Goal: Task Accomplishment & Management: Manage account settings

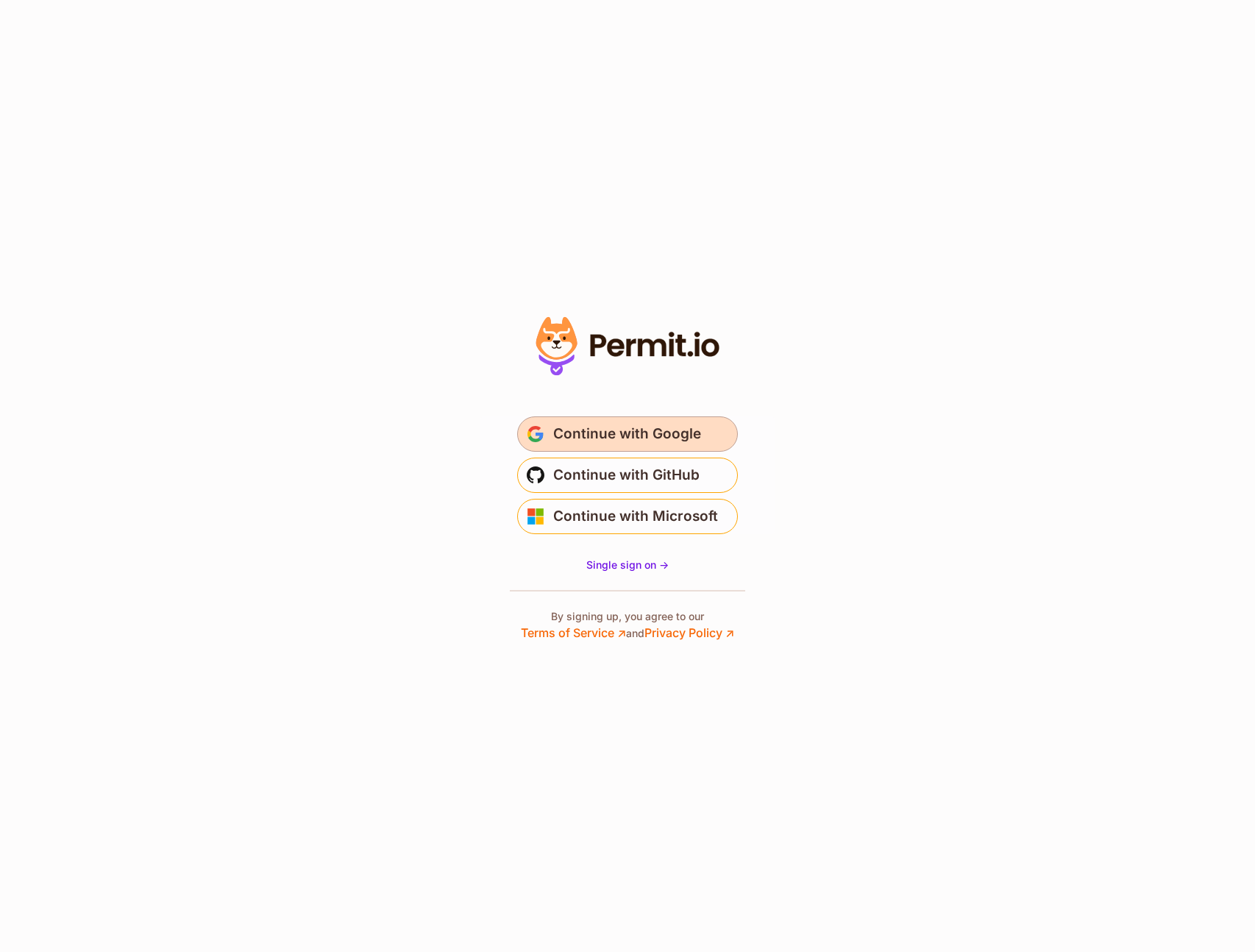
click at [666, 439] on span "Continue with Google" at bounding box center [627, 434] width 147 height 24
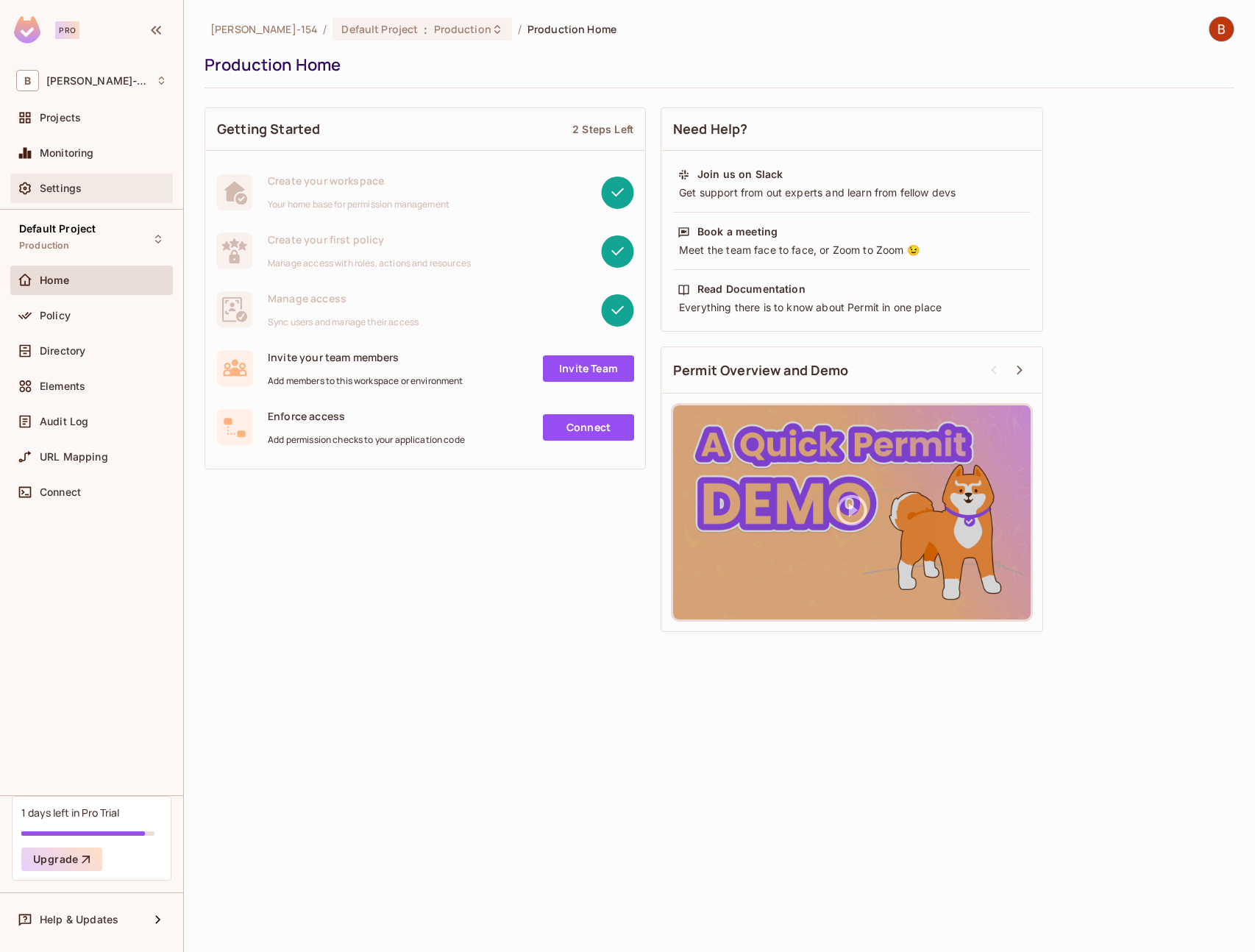
click at [82, 189] on div "Settings" at bounding box center [103, 188] width 127 height 12
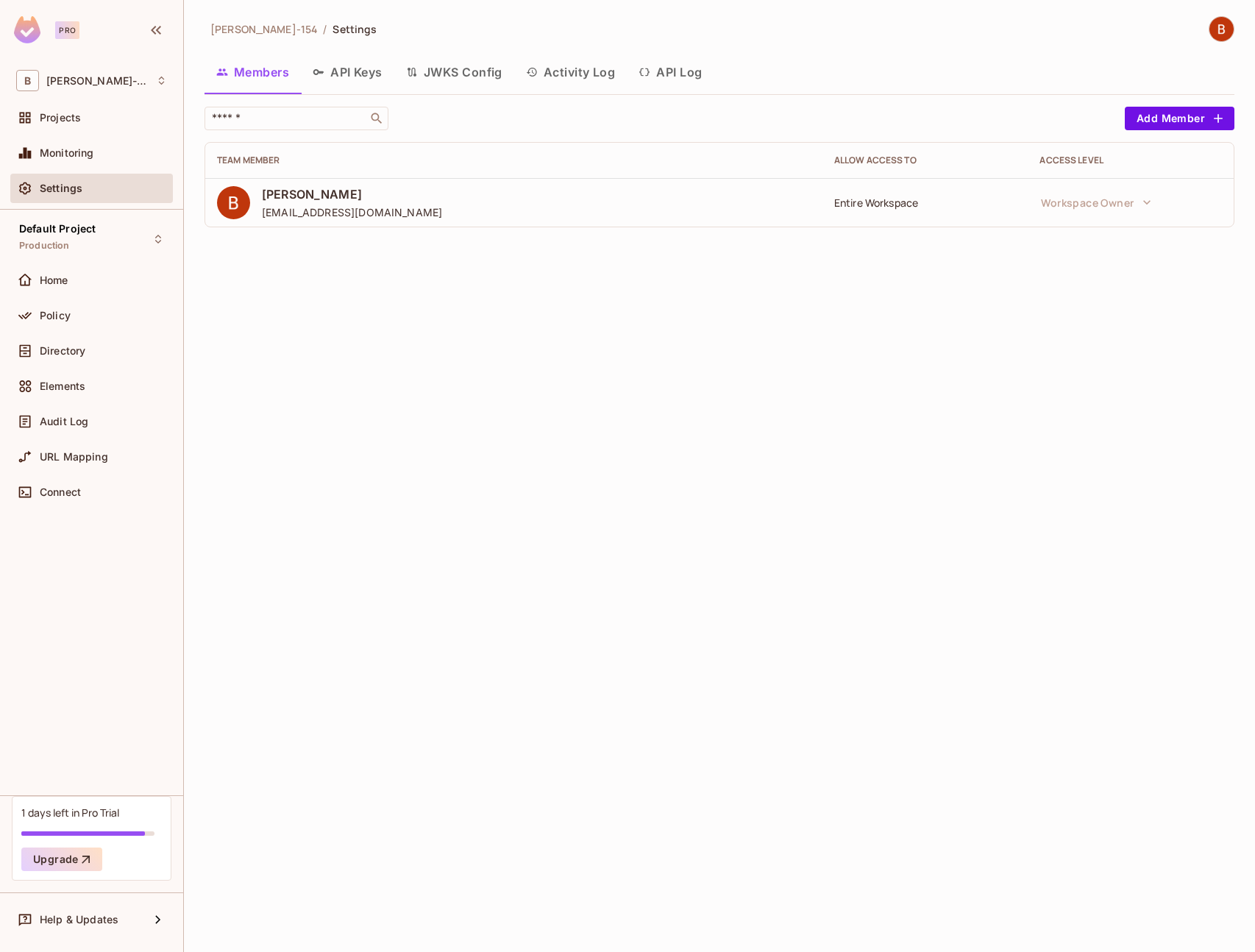
click at [869, 203] on div "Entire Workspace" at bounding box center [925, 202] width 182 height 14
click at [1163, 119] on button "Add Member" at bounding box center [1180, 118] width 110 height 24
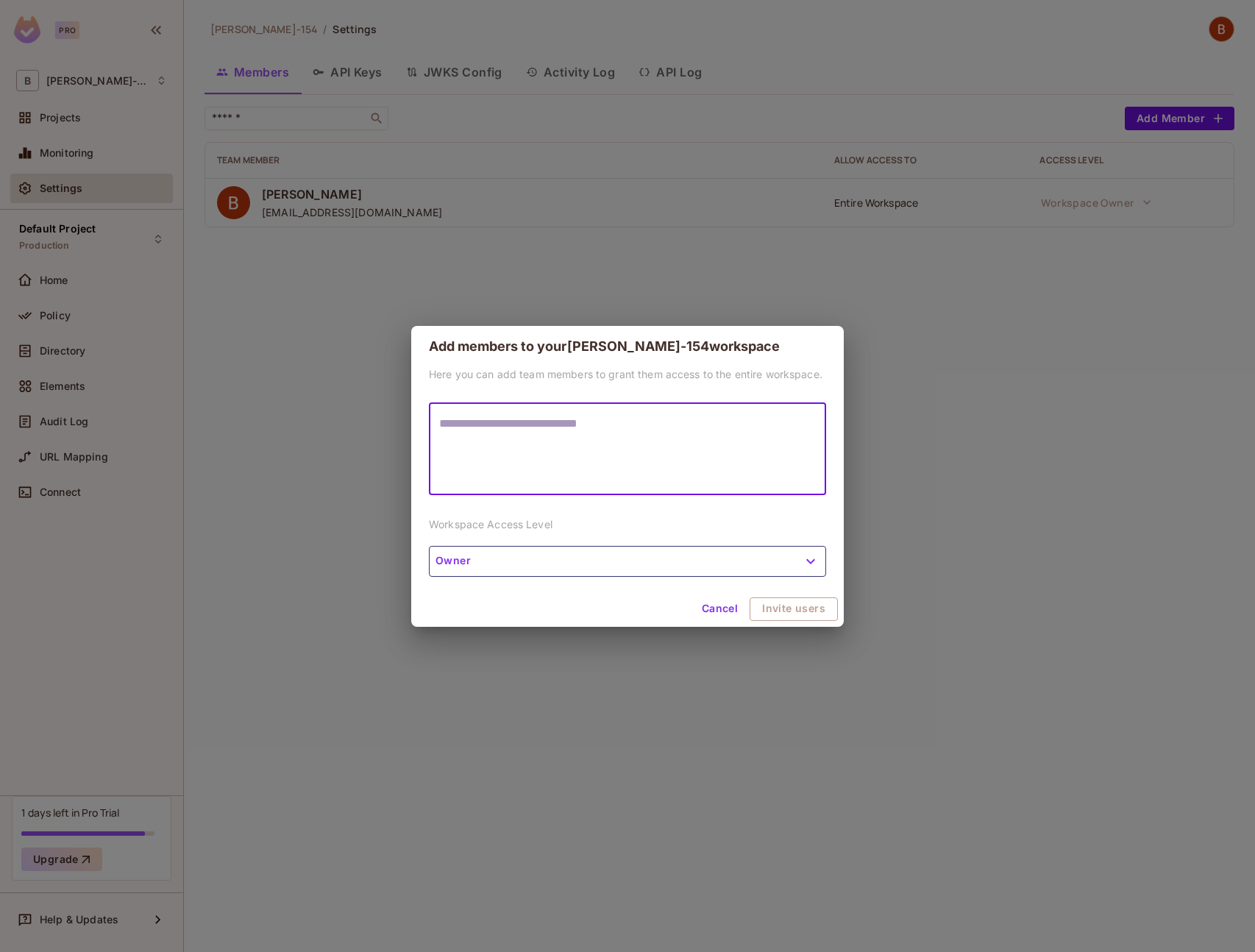
click at [555, 552] on div "Here you can add team members to grant them access to the entire workspace. * ​…" at bounding box center [628, 479] width 432 height 224
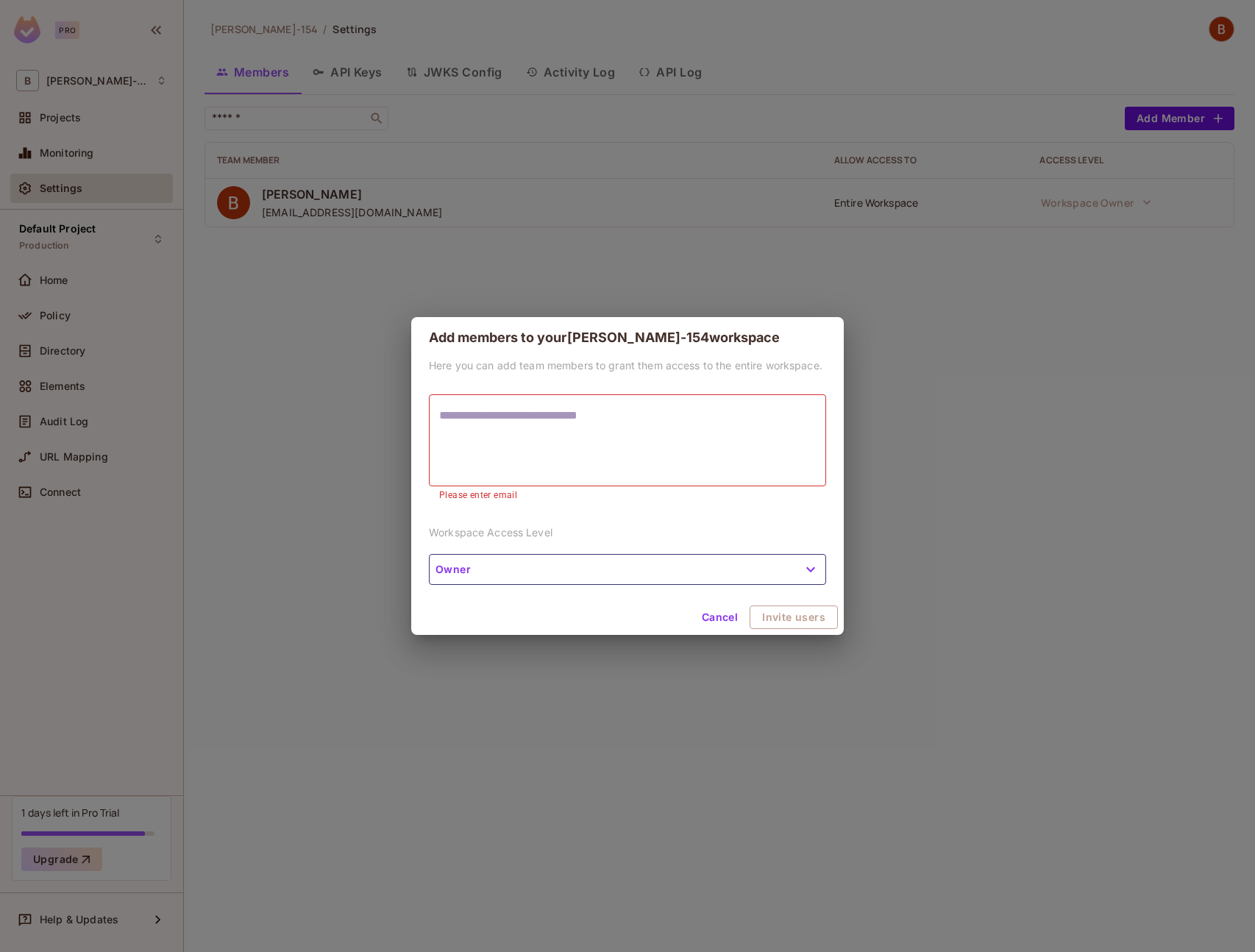
click at [559, 563] on button "Owner" at bounding box center [628, 570] width 398 height 31
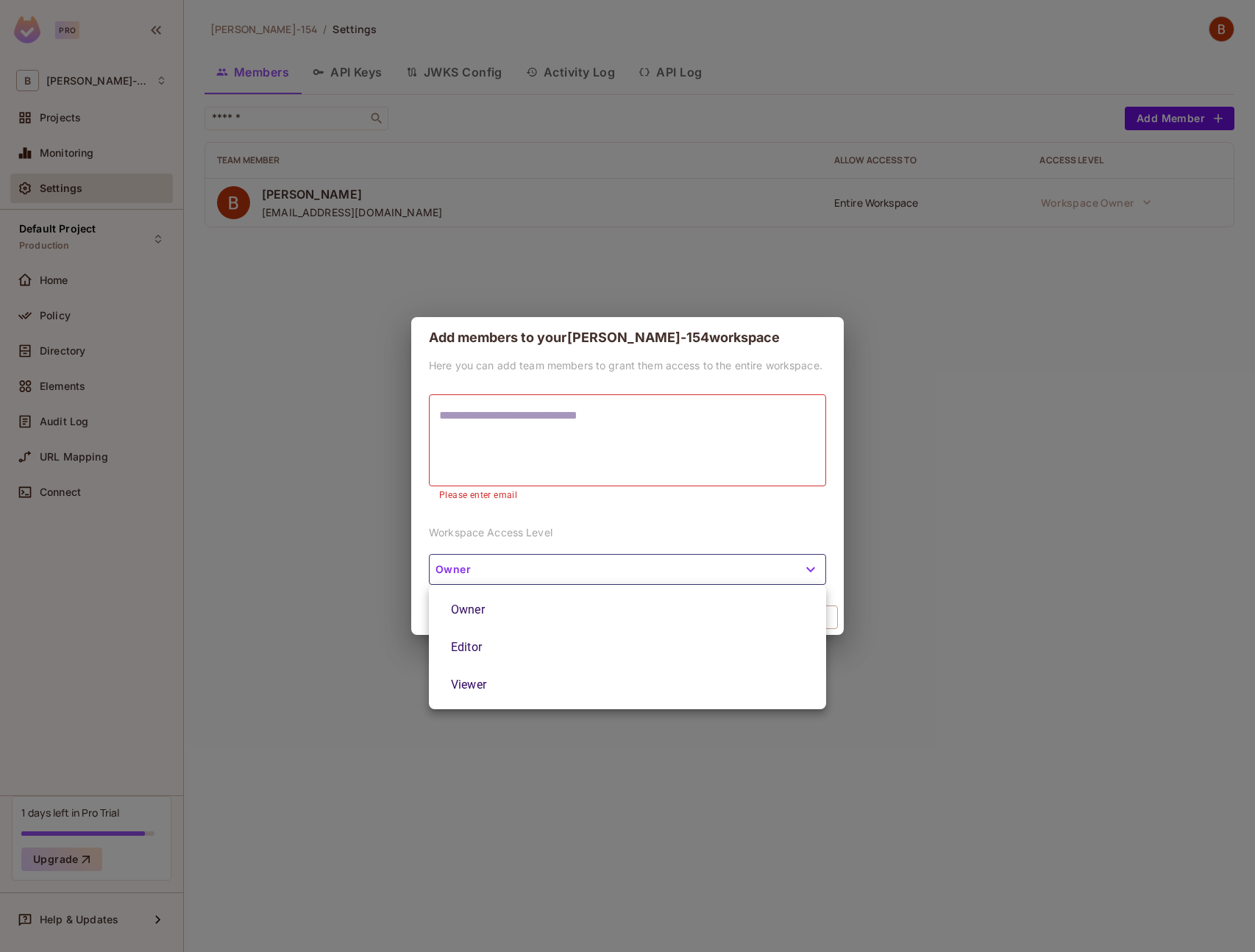
click at [658, 512] on div at bounding box center [628, 476] width 1255 height 952
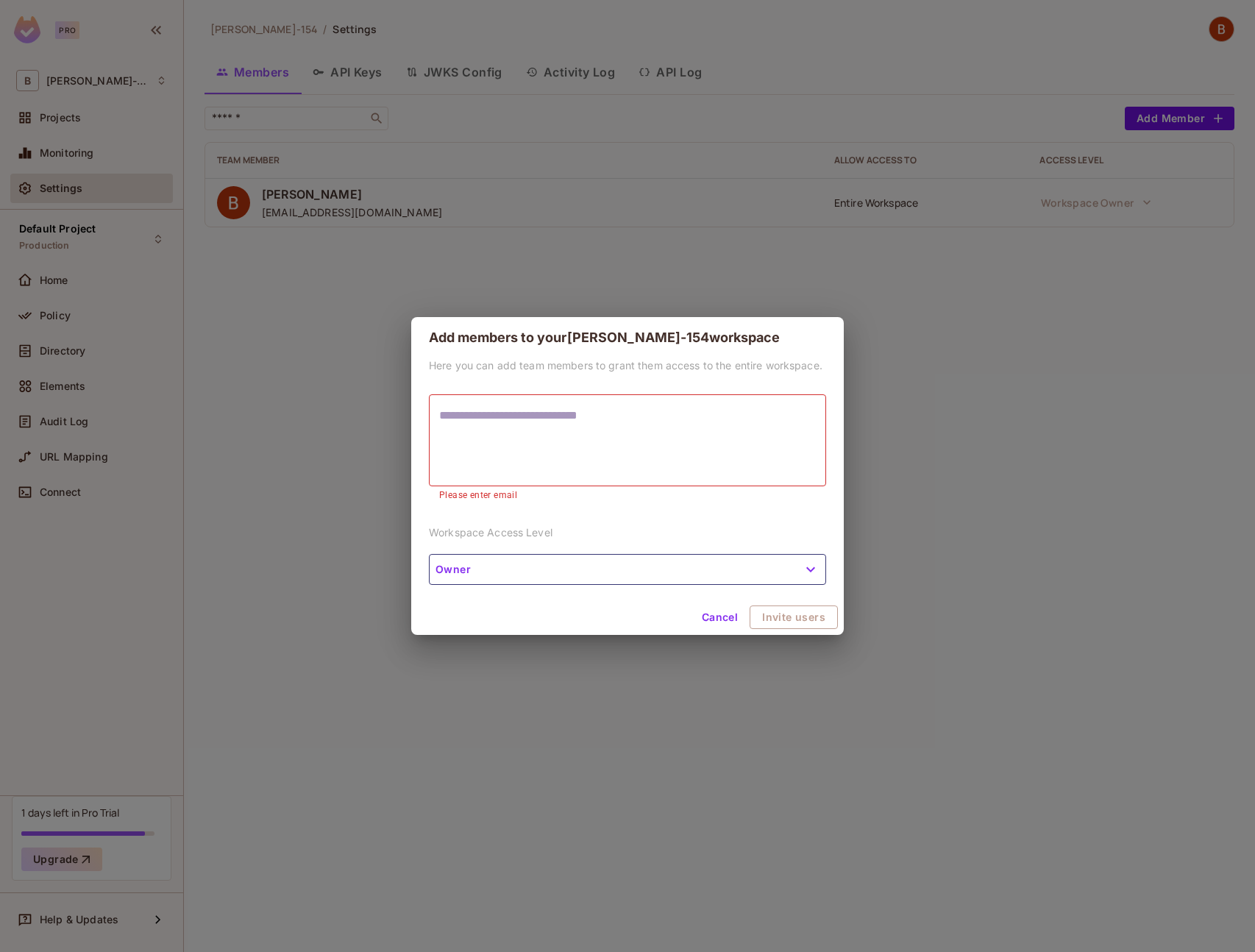
click at [604, 568] on button "Owner" at bounding box center [628, 570] width 398 height 31
click at [723, 618] on button "Cancel" at bounding box center [720, 618] width 48 height 24
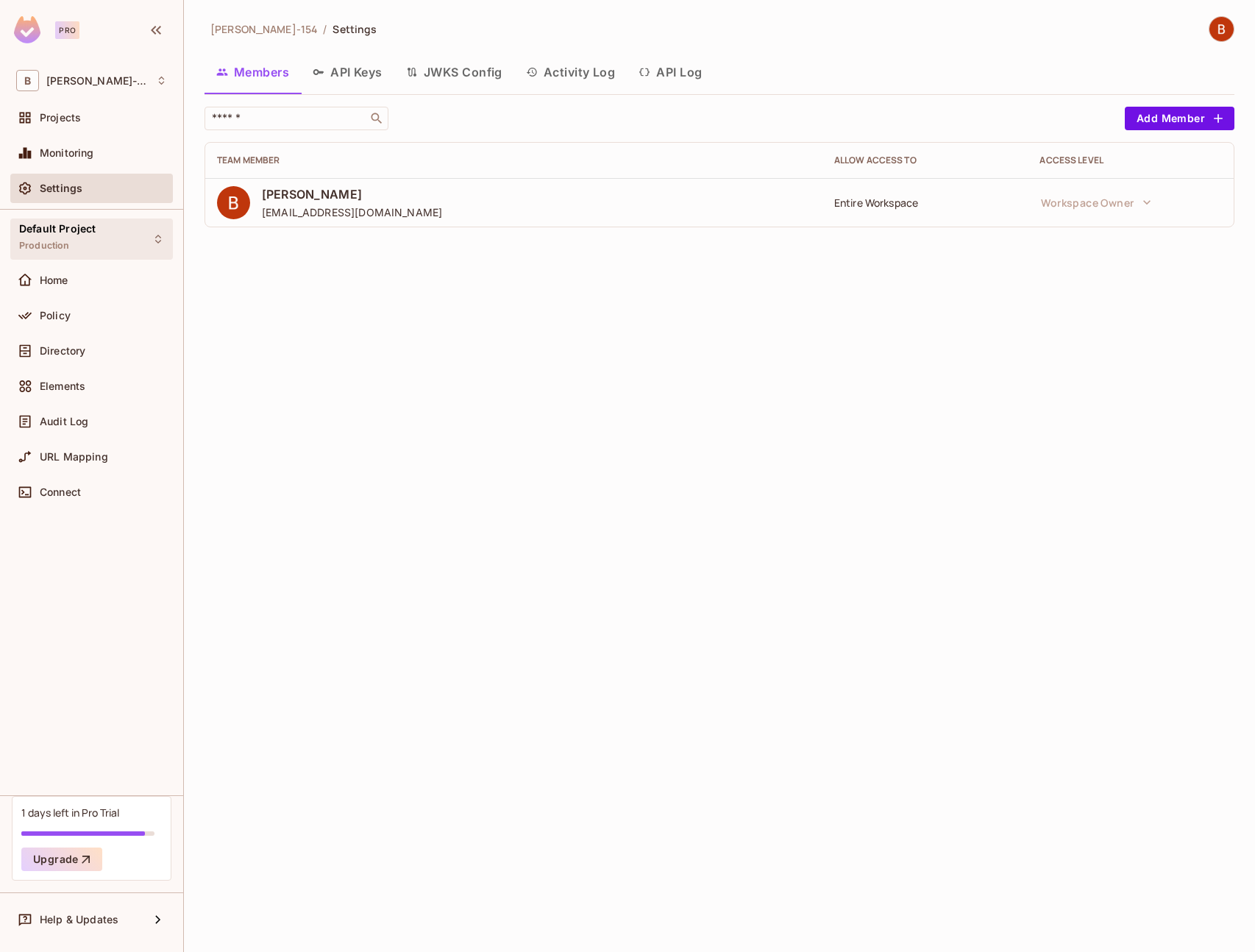
click at [126, 248] on div "Default Project Production" at bounding box center [91, 239] width 162 height 40
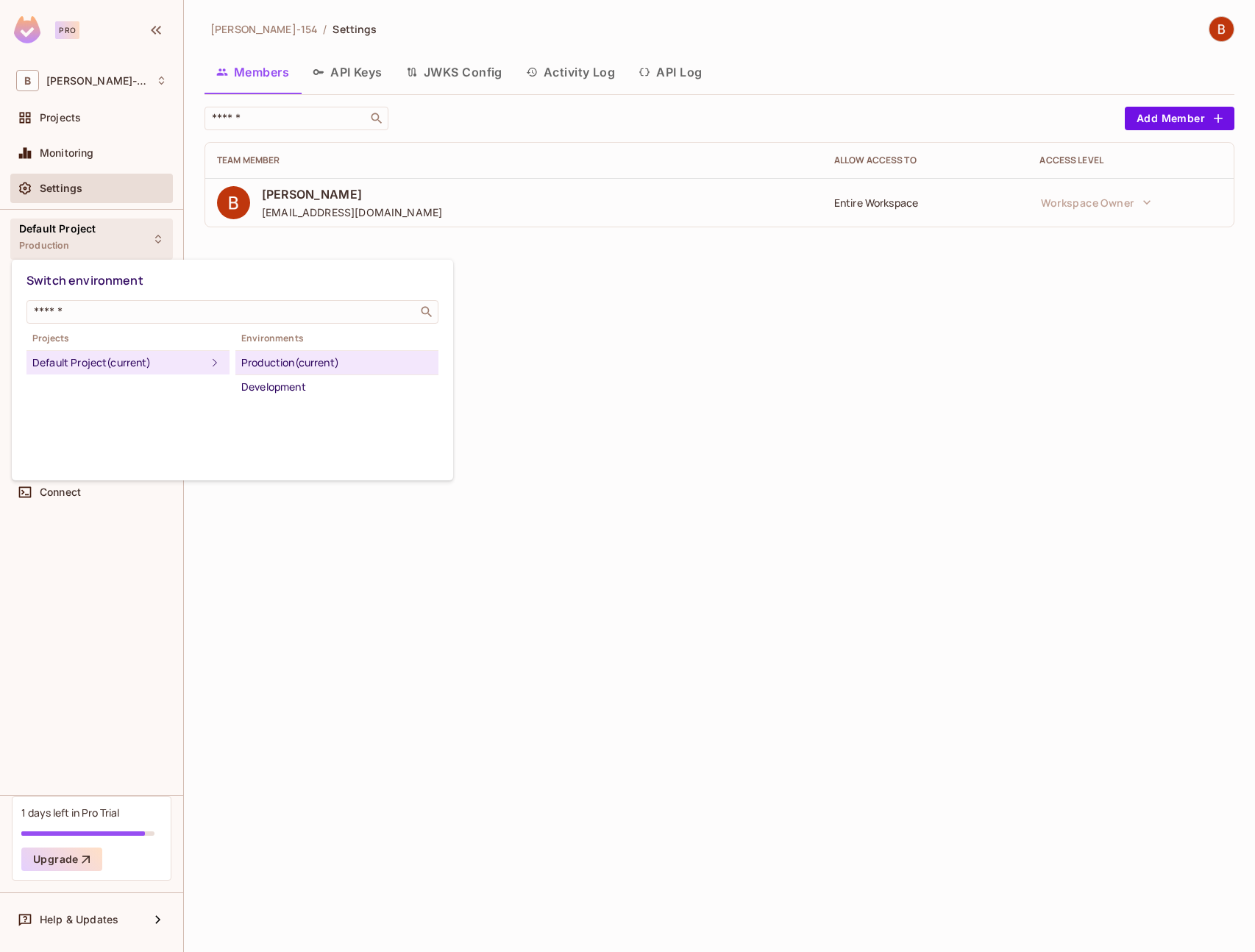
click at [126, 246] on div at bounding box center [628, 476] width 1255 height 952
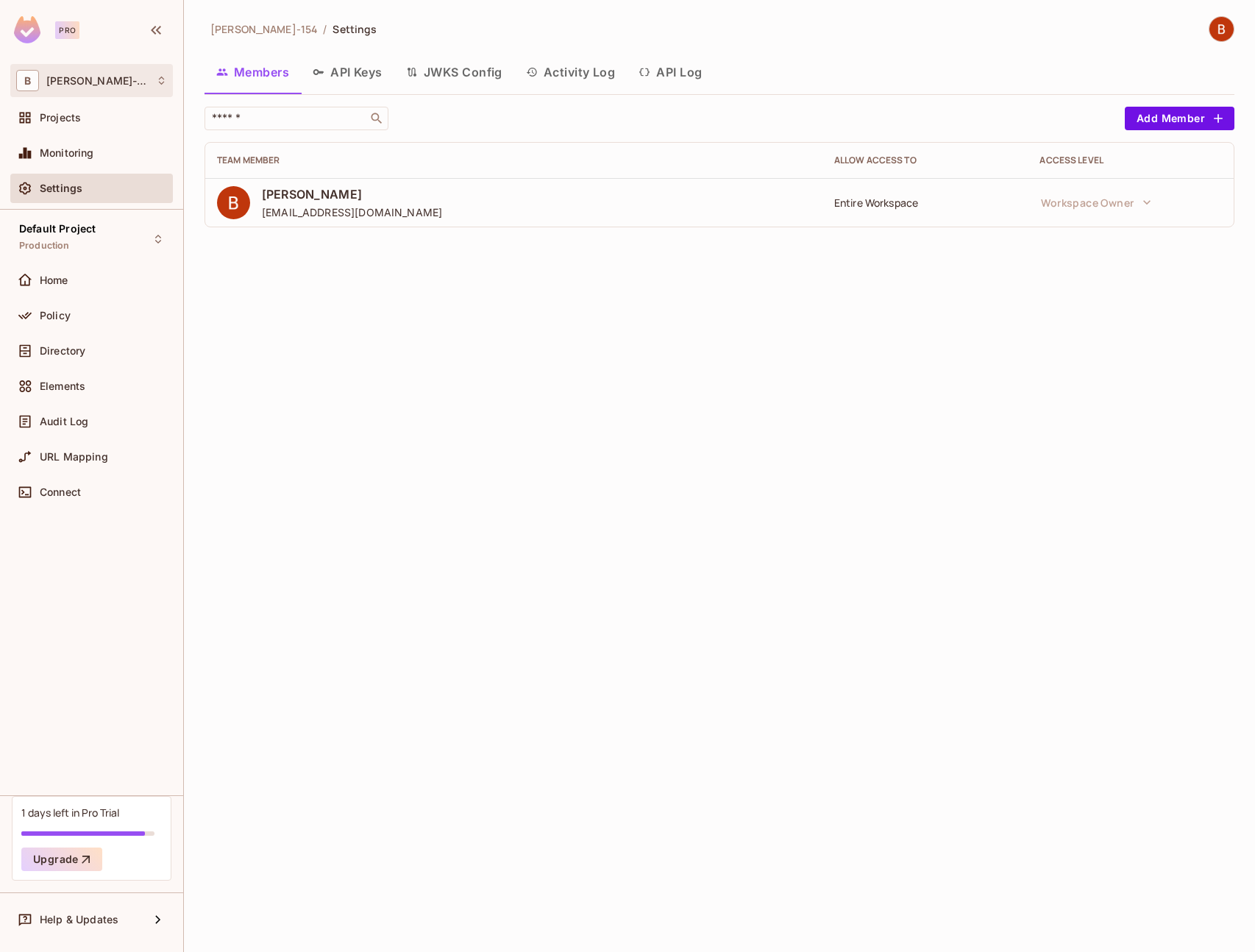
click at [104, 77] on div "B [PERSON_NAME]-154" at bounding box center [92, 80] width 151 height 21
click at [104, 77] on div at bounding box center [628, 476] width 1255 height 952
click at [68, 291] on div "Home" at bounding box center [91, 280] width 162 height 29
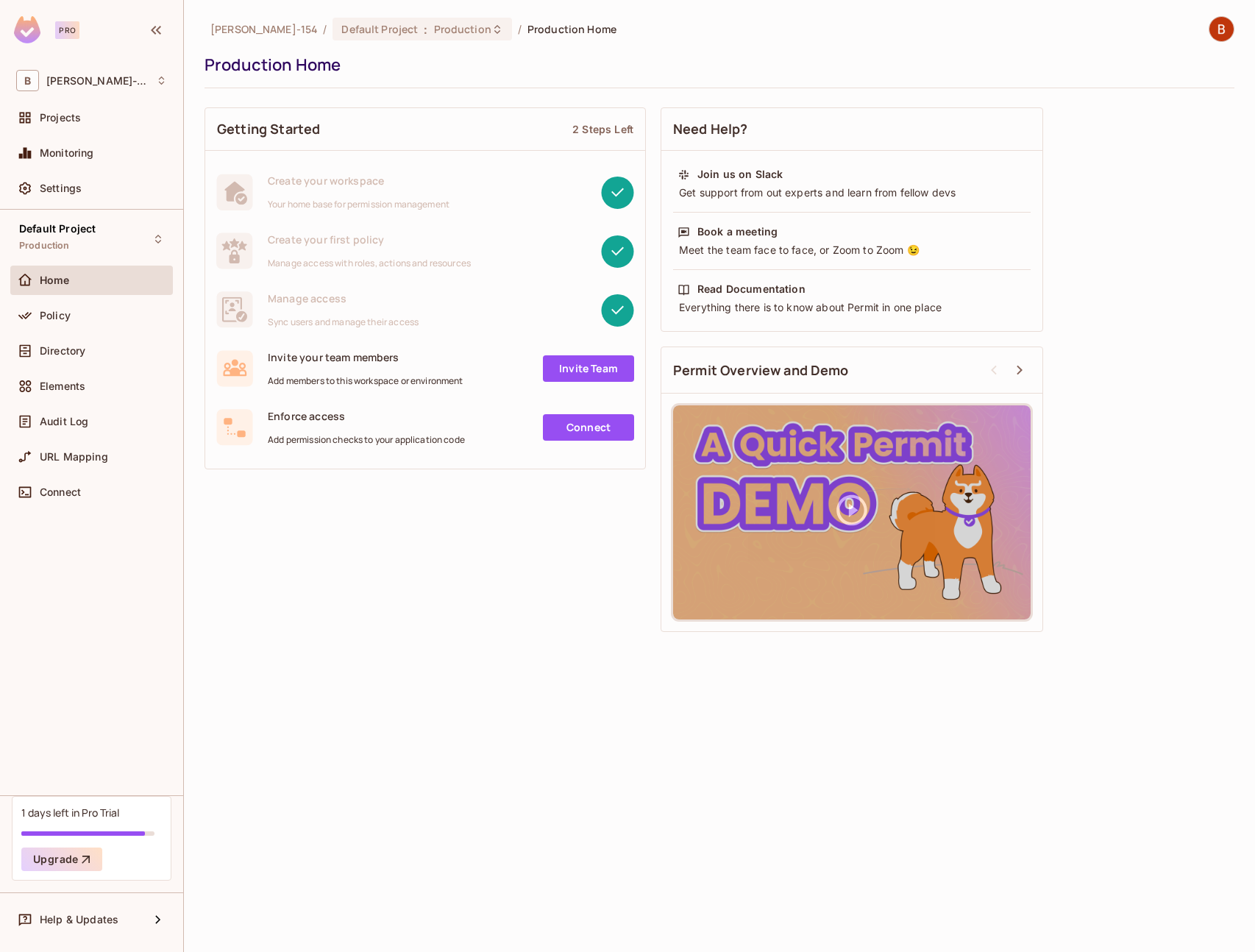
click at [566, 371] on link "Invite Team" at bounding box center [589, 368] width 92 height 27
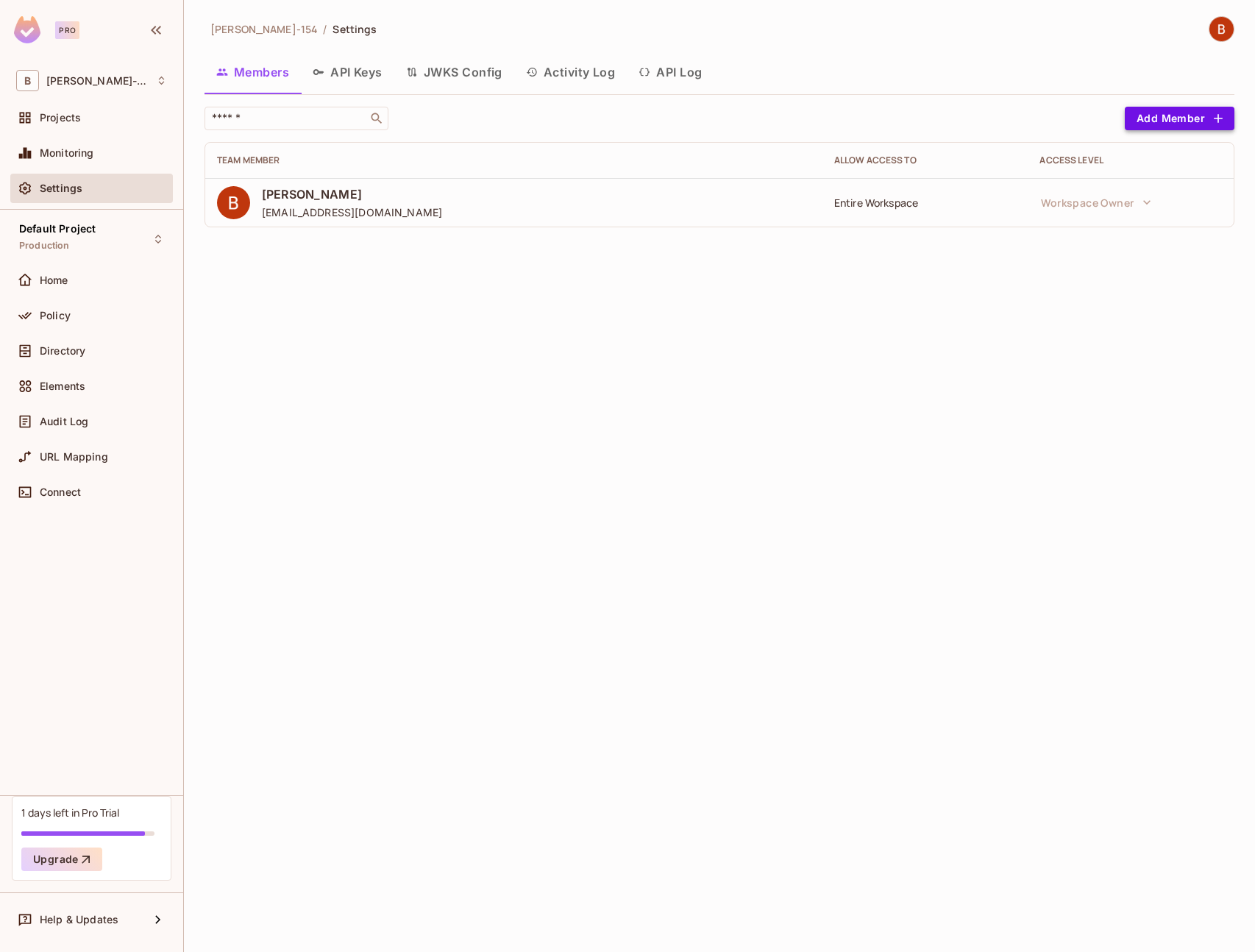
click at [1156, 118] on button "Add Member" at bounding box center [1180, 118] width 110 height 24
click at [69, 286] on div "Home" at bounding box center [92, 279] width 151 height 17
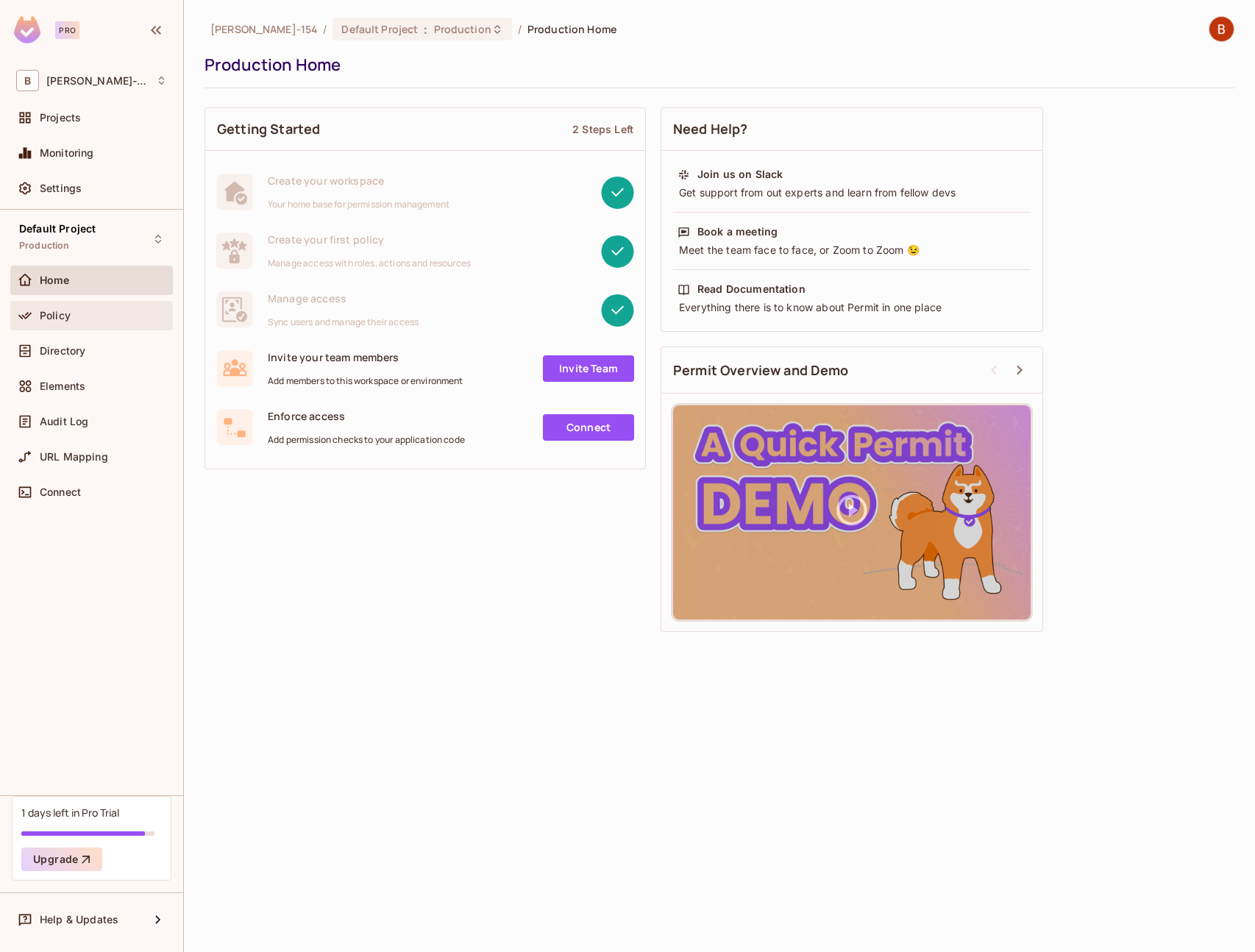
click at [69, 312] on span "Policy" at bounding box center [55, 315] width 31 height 12
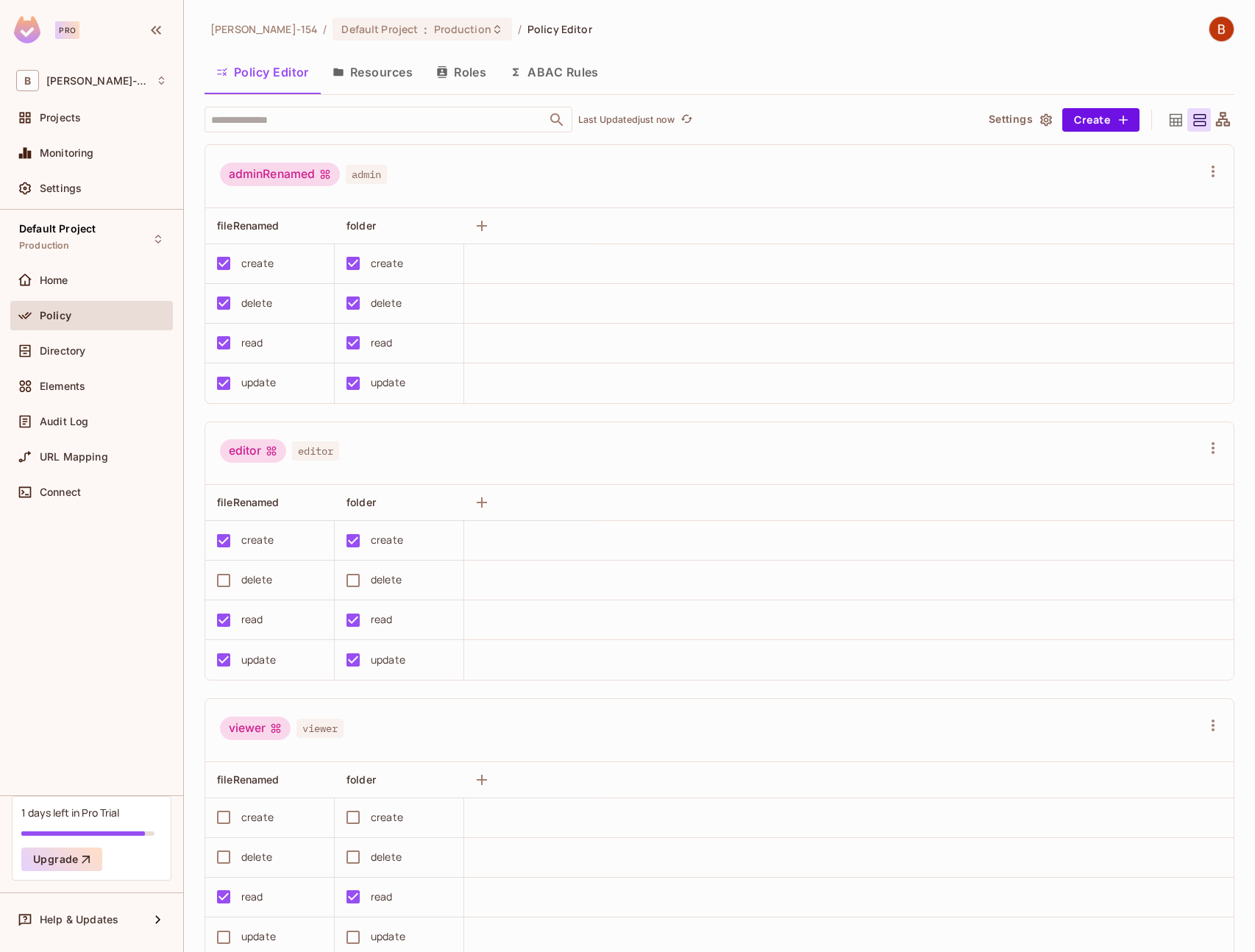
click at [361, 77] on button "Resources" at bounding box center [372, 72] width 104 height 37
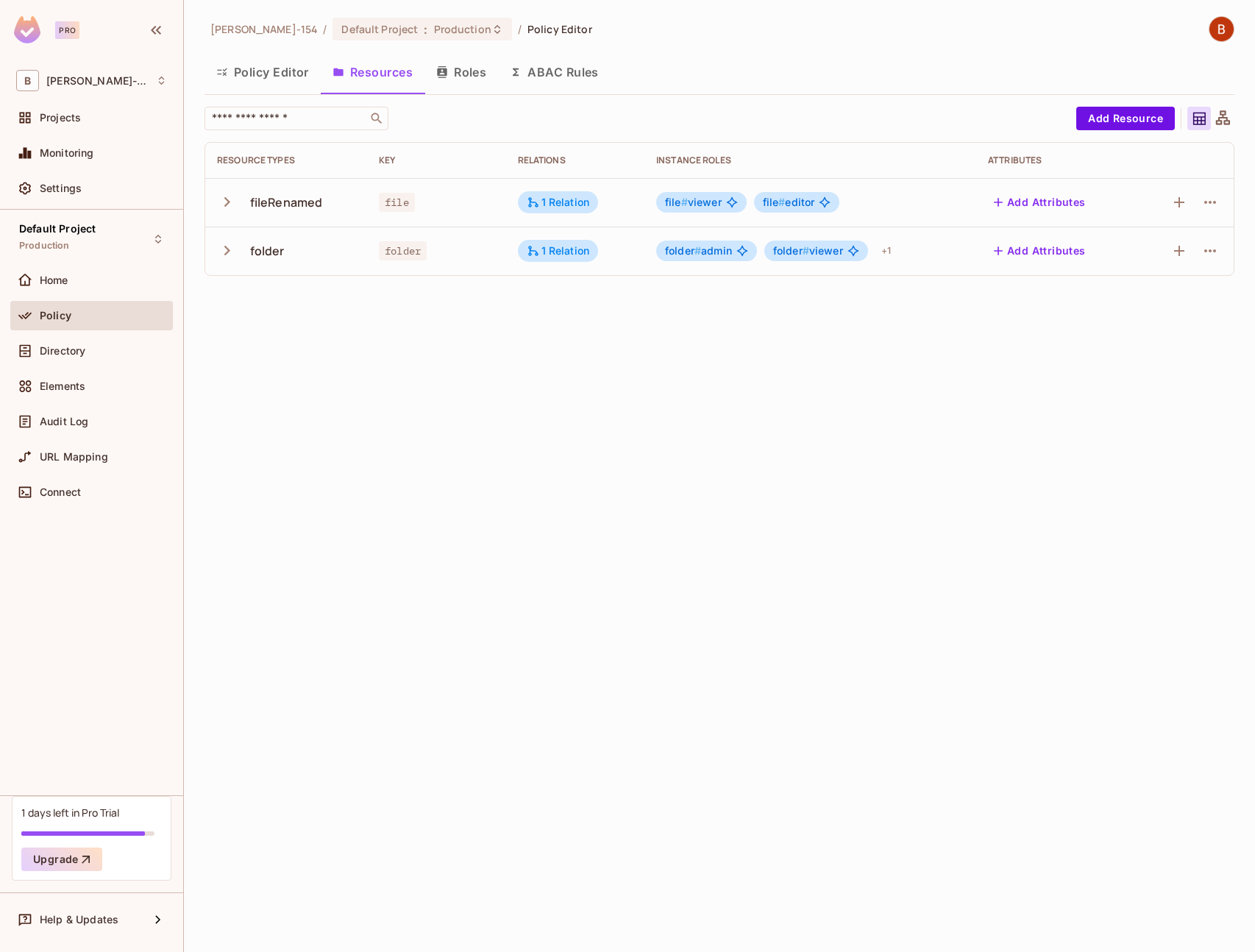
click at [466, 73] on button "Roles" at bounding box center [461, 72] width 73 height 37
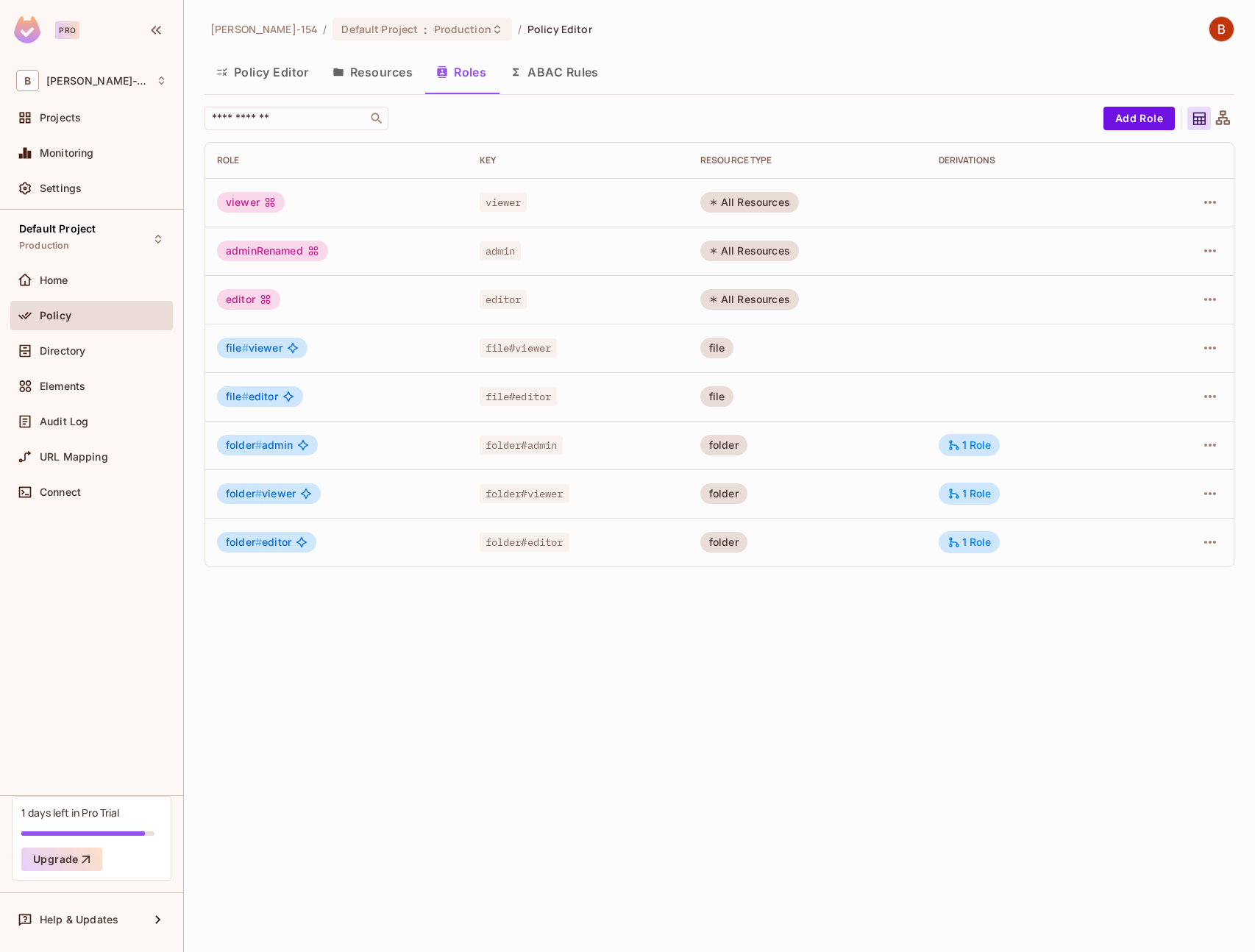
click at [570, 71] on button "ABAC Rules" at bounding box center [554, 72] width 113 height 37
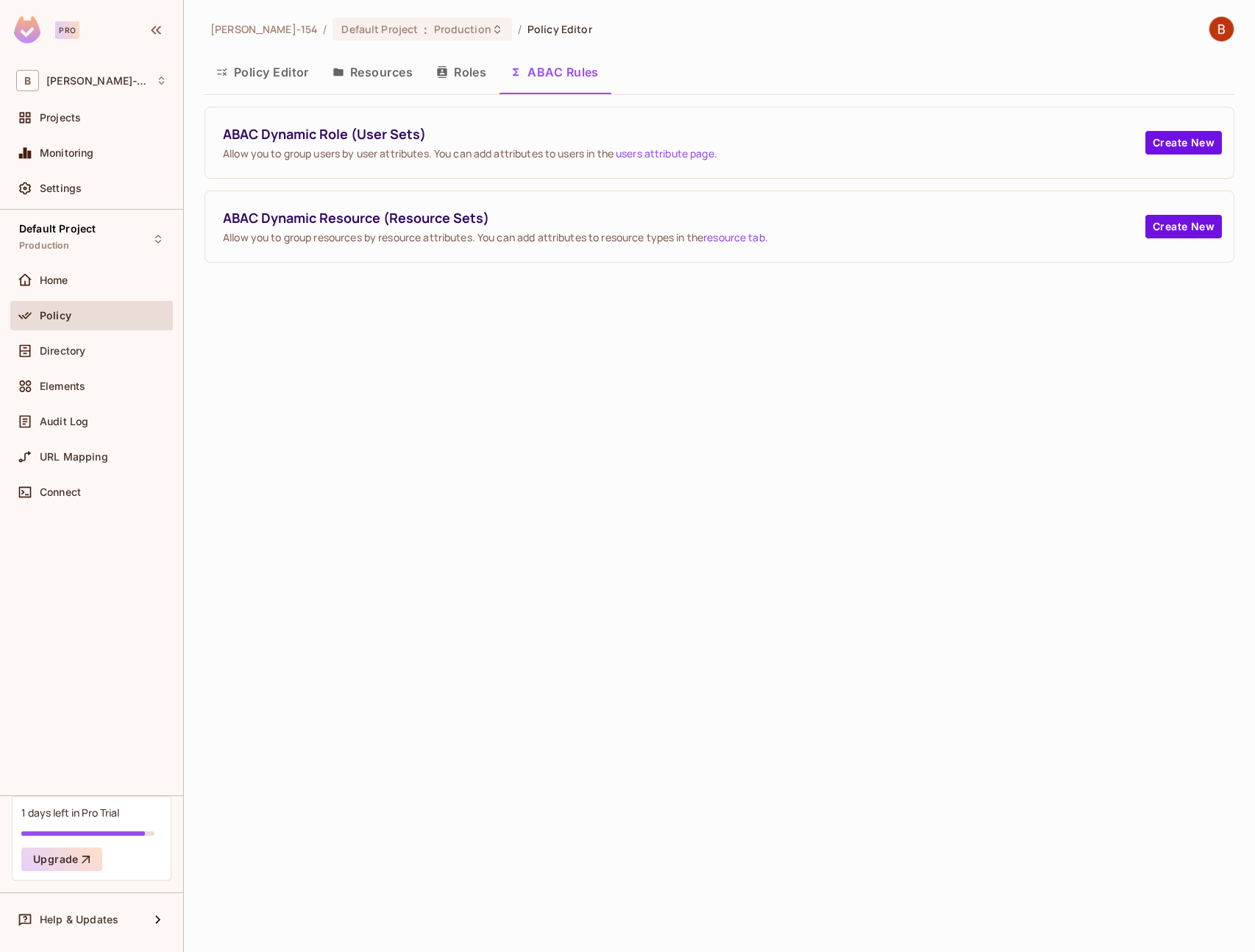
click at [291, 76] on button "Policy Editor" at bounding box center [262, 72] width 116 height 37
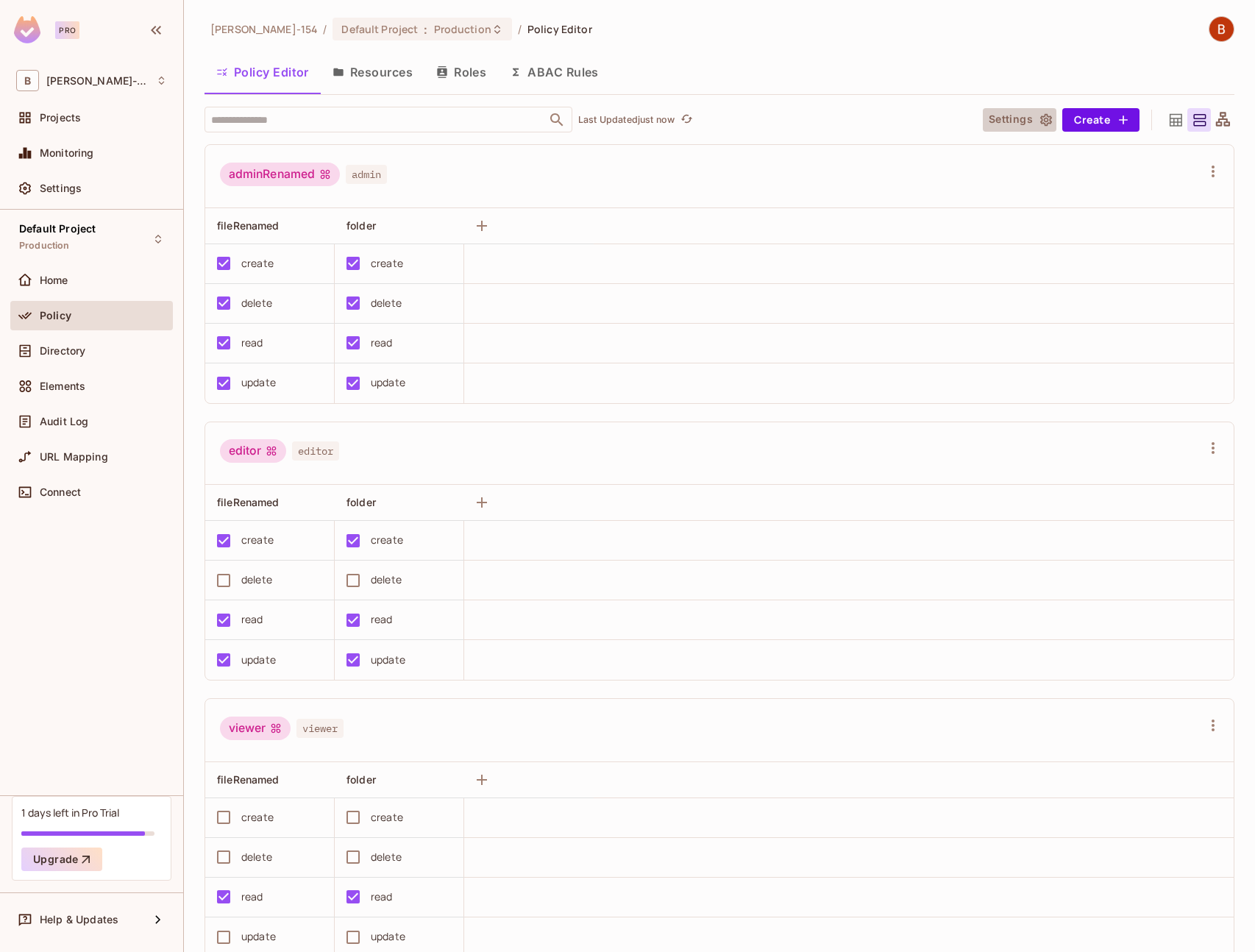
click at [992, 108] on button "Settings" at bounding box center [1020, 120] width 73 height 24
click at [423, 29] on span ":" at bounding box center [426, 29] width 5 height 12
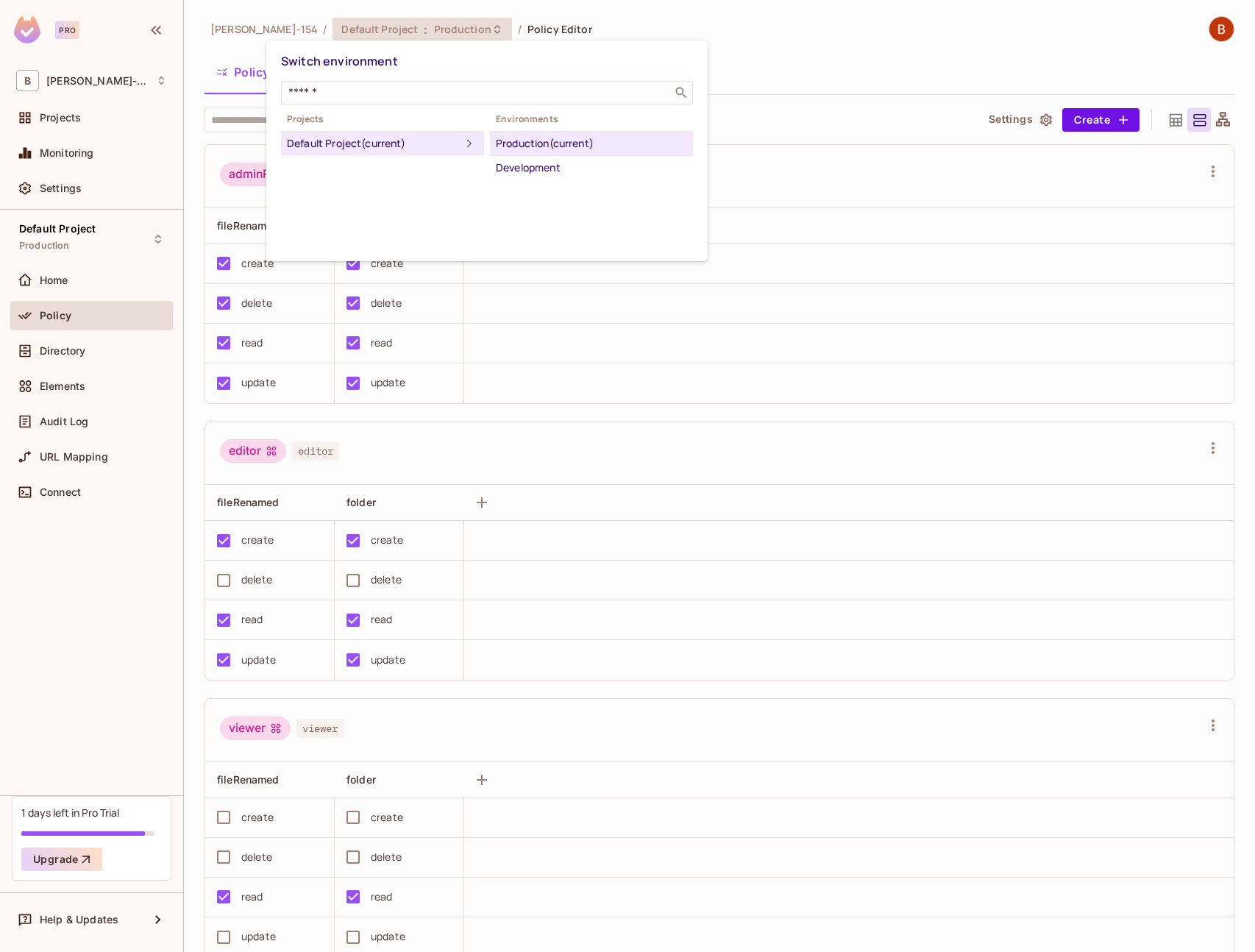
click at [547, 148] on div "Production (current)" at bounding box center [591, 143] width 191 height 17
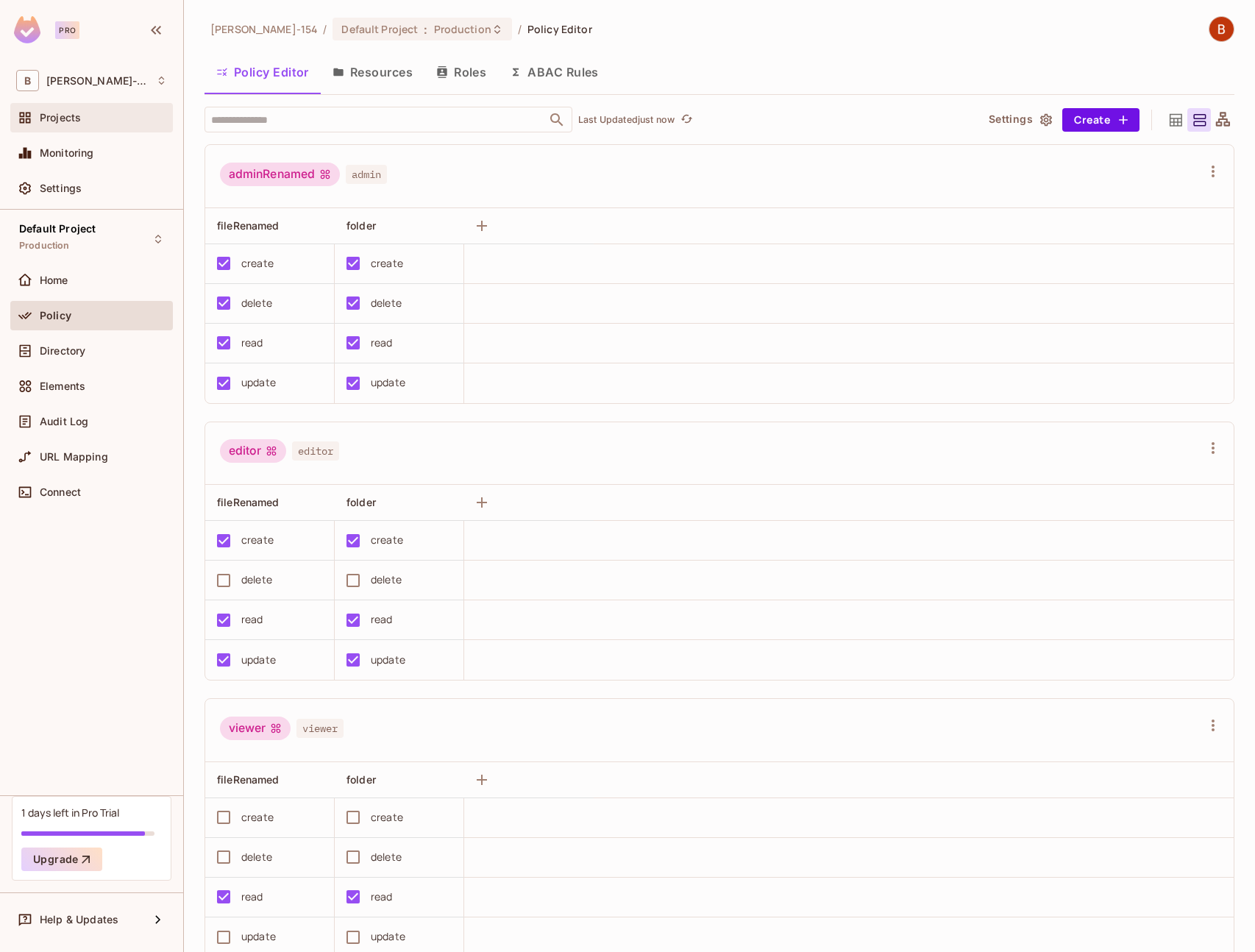
click at [56, 122] on span "Projects" at bounding box center [60, 117] width 41 height 12
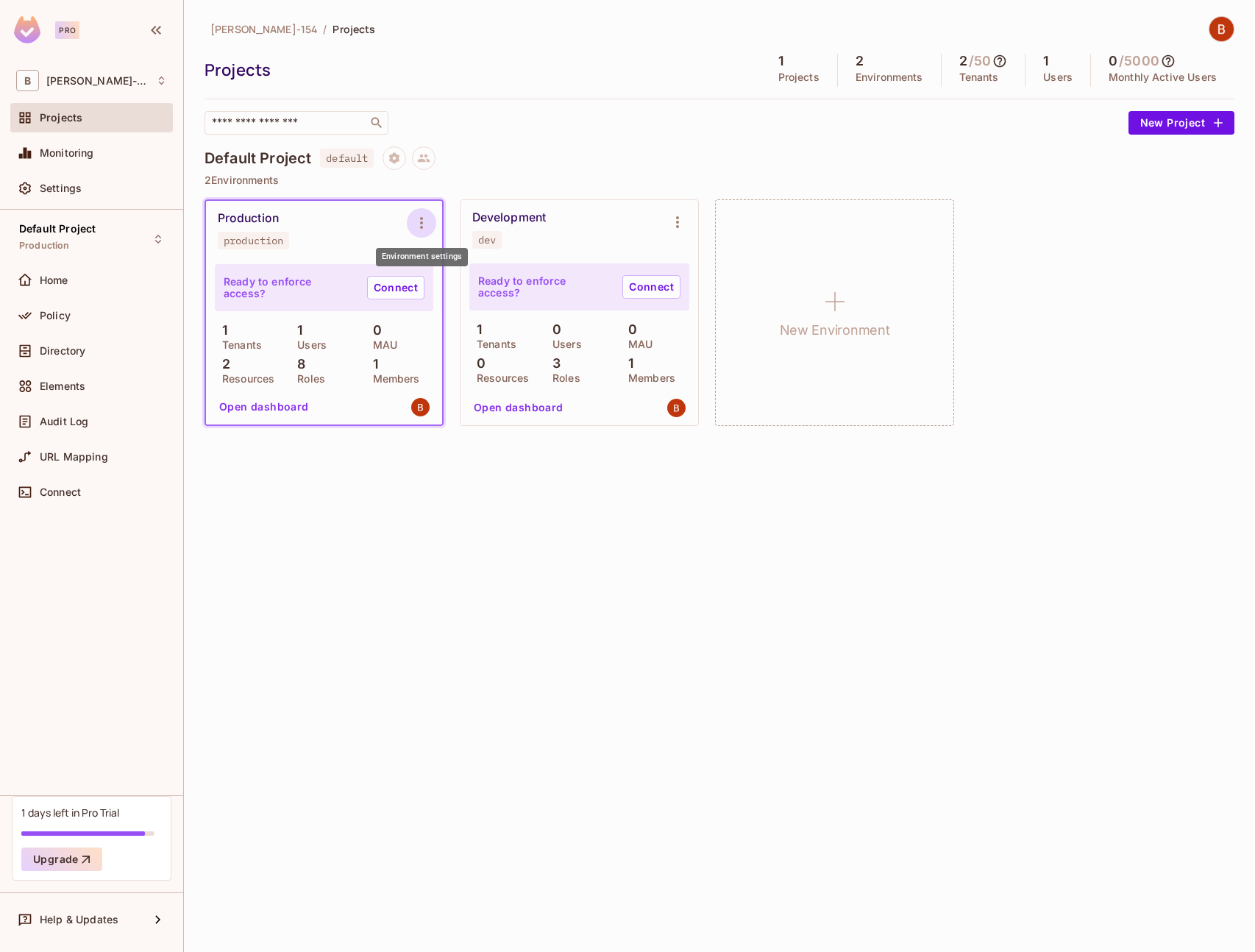
click at [425, 224] on icon "Environment settings" at bounding box center [421, 223] width 17 height 17
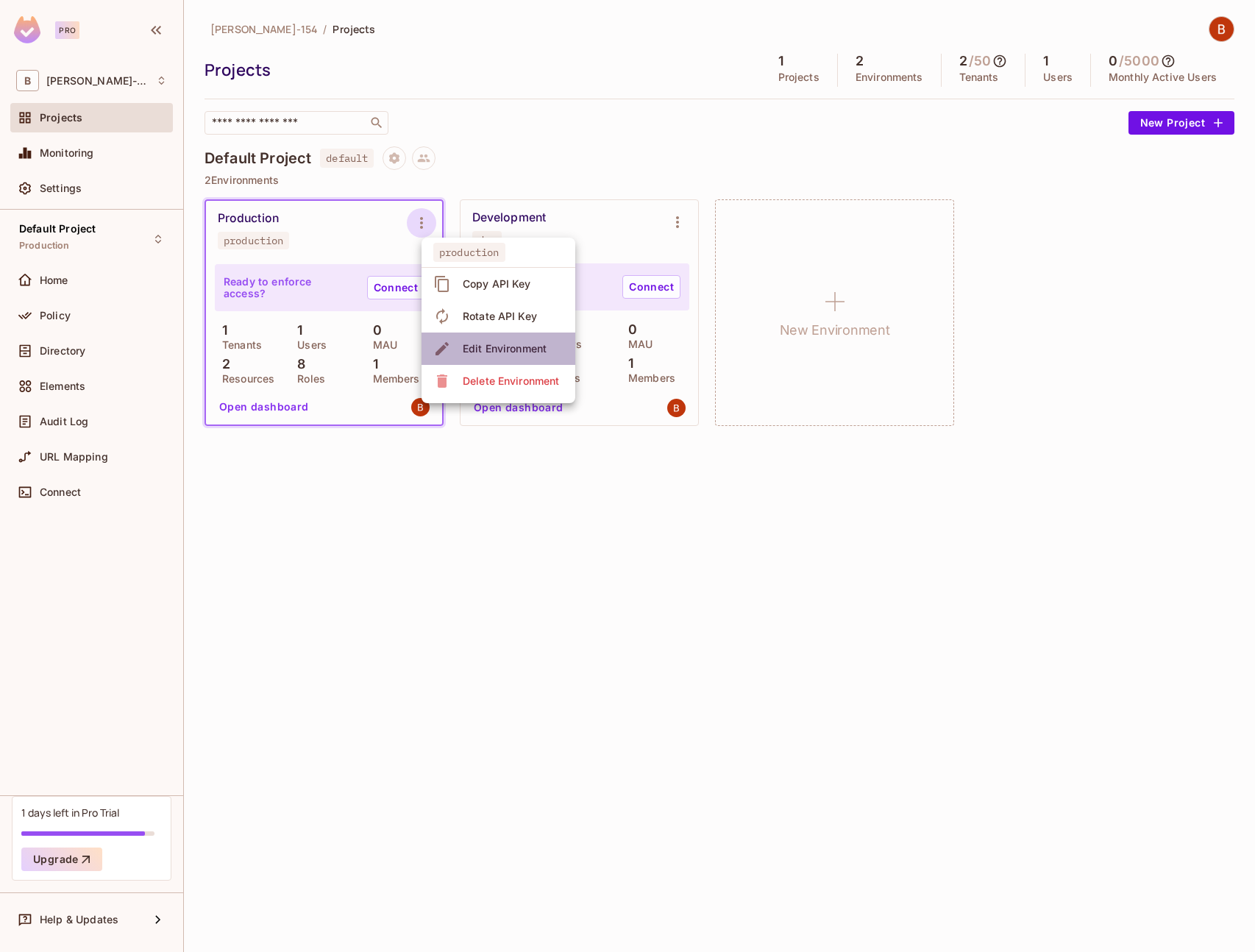
click at [499, 343] on div "Edit Environment" at bounding box center [505, 349] width 84 height 15
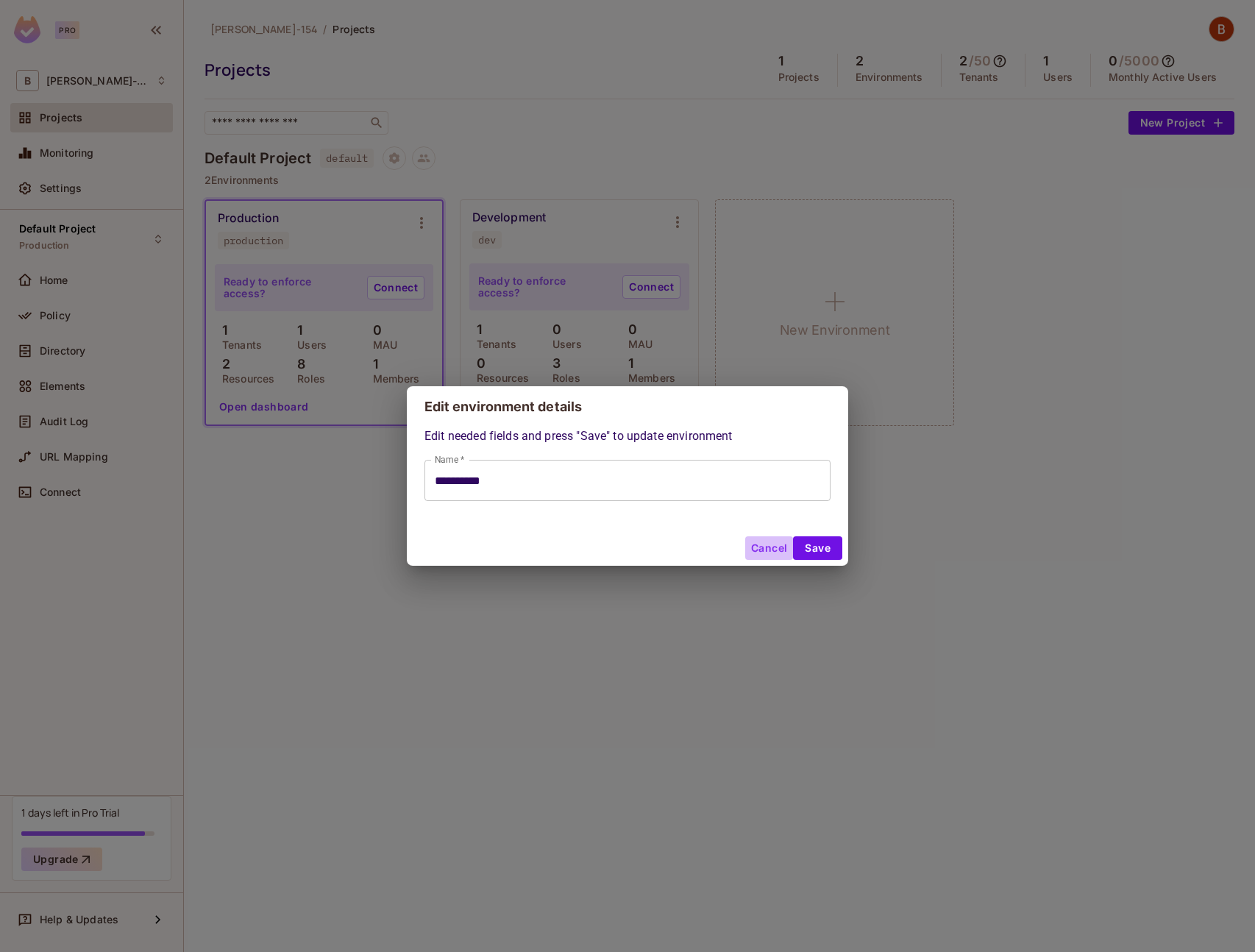
click at [769, 555] on button "Cancel" at bounding box center [769, 549] width 48 height 24
type input "**********"
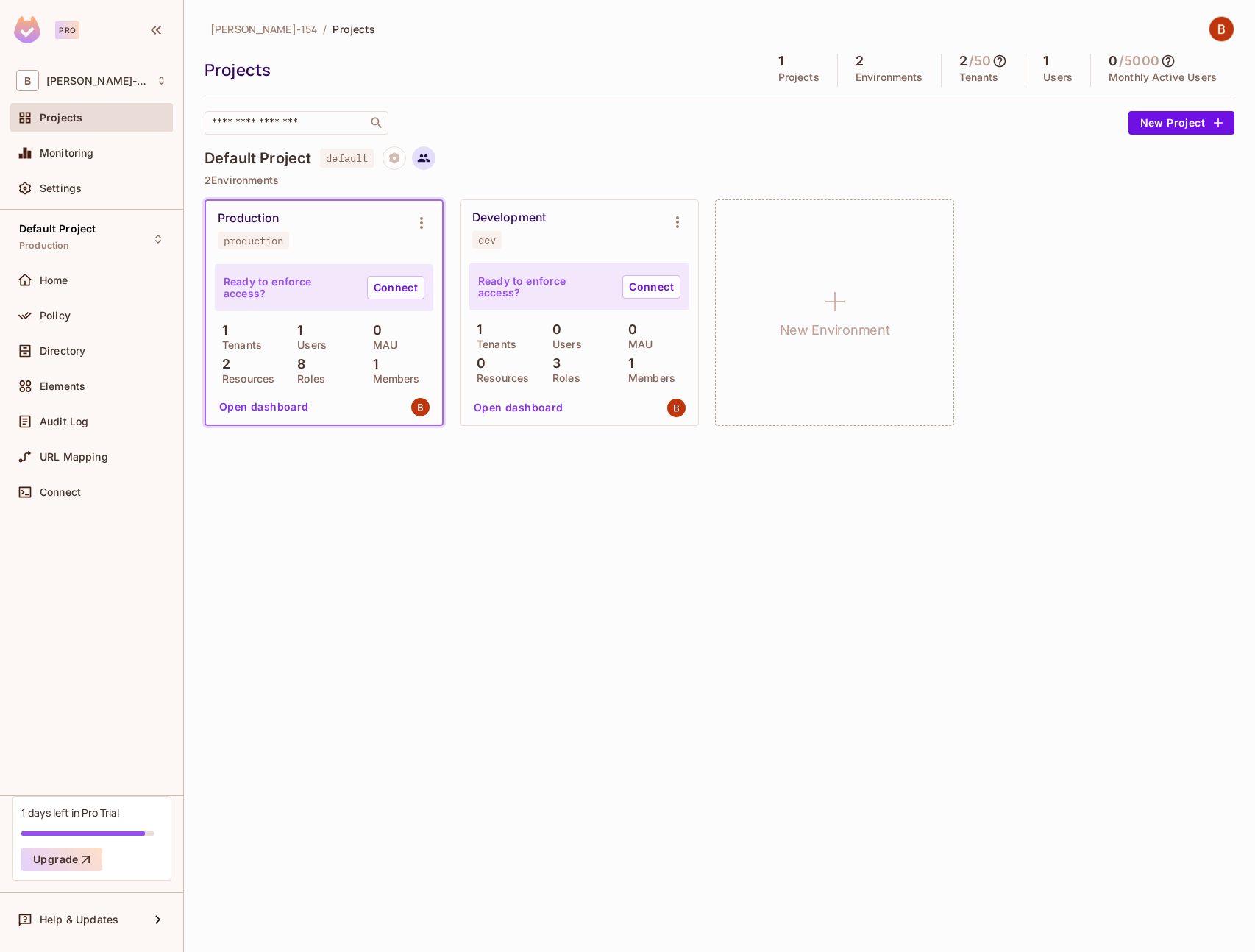
click at [428, 159] on icon at bounding box center [423, 158] width 13 height 13
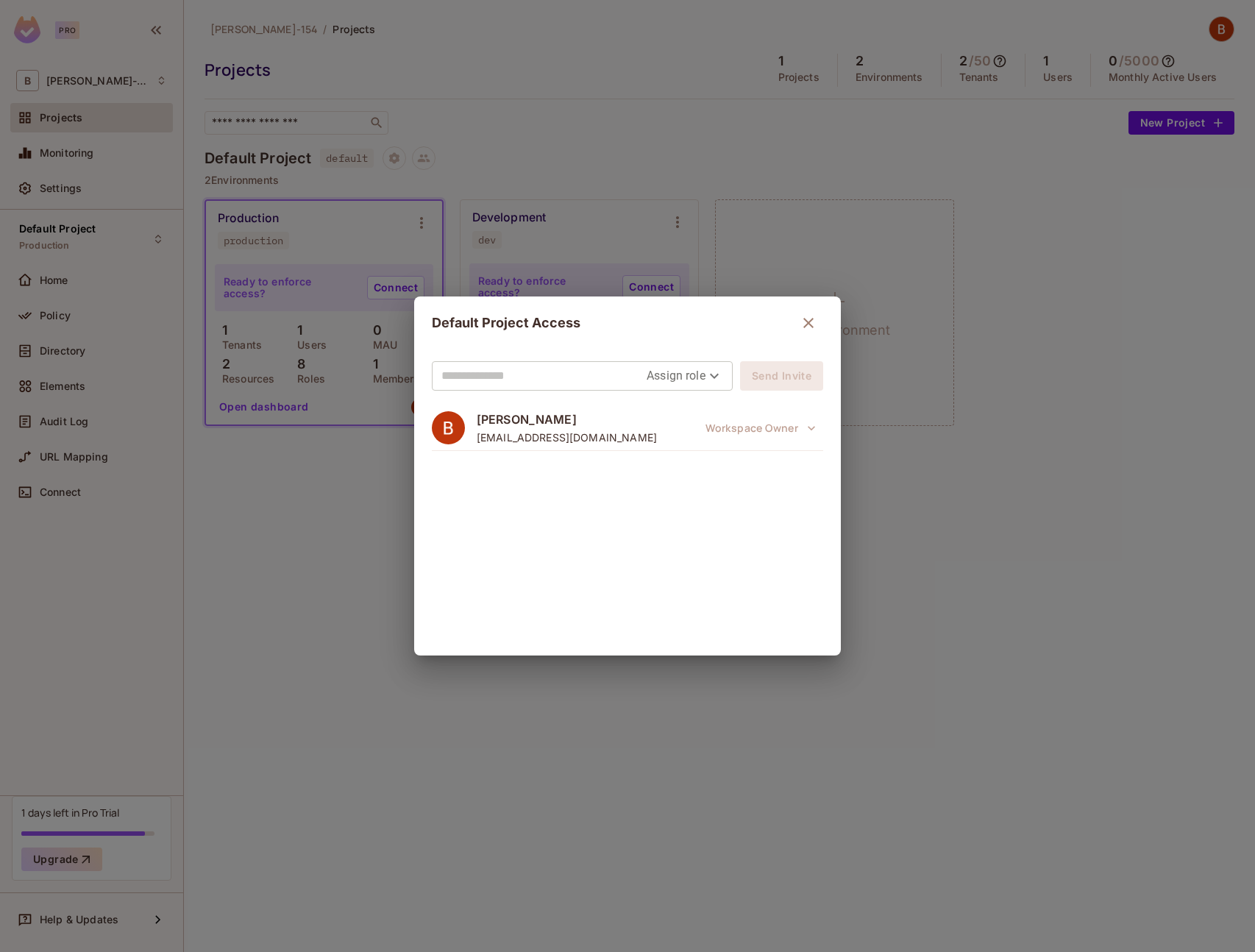
click at [548, 398] on div "Assign role Send Invite [PERSON_NAME] [EMAIL_ADDRESS][DOMAIN_NAME] Workspace Ow…" at bounding box center [628, 503] width 427 height 306
click at [537, 377] on input "text" at bounding box center [544, 377] width 205 height 24
click at [686, 382] on body "Pro B [PERSON_NAME]-154 Projects Monitoring Settings Default Project Production…" at bounding box center [628, 476] width 1255 height 952
drag, startPoint x: 619, startPoint y: 567, endPoint x: 641, endPoint y: 521, distance: 51.0
click at [622, 563] on div at bounding box center [628, 476] width 1255 height 952
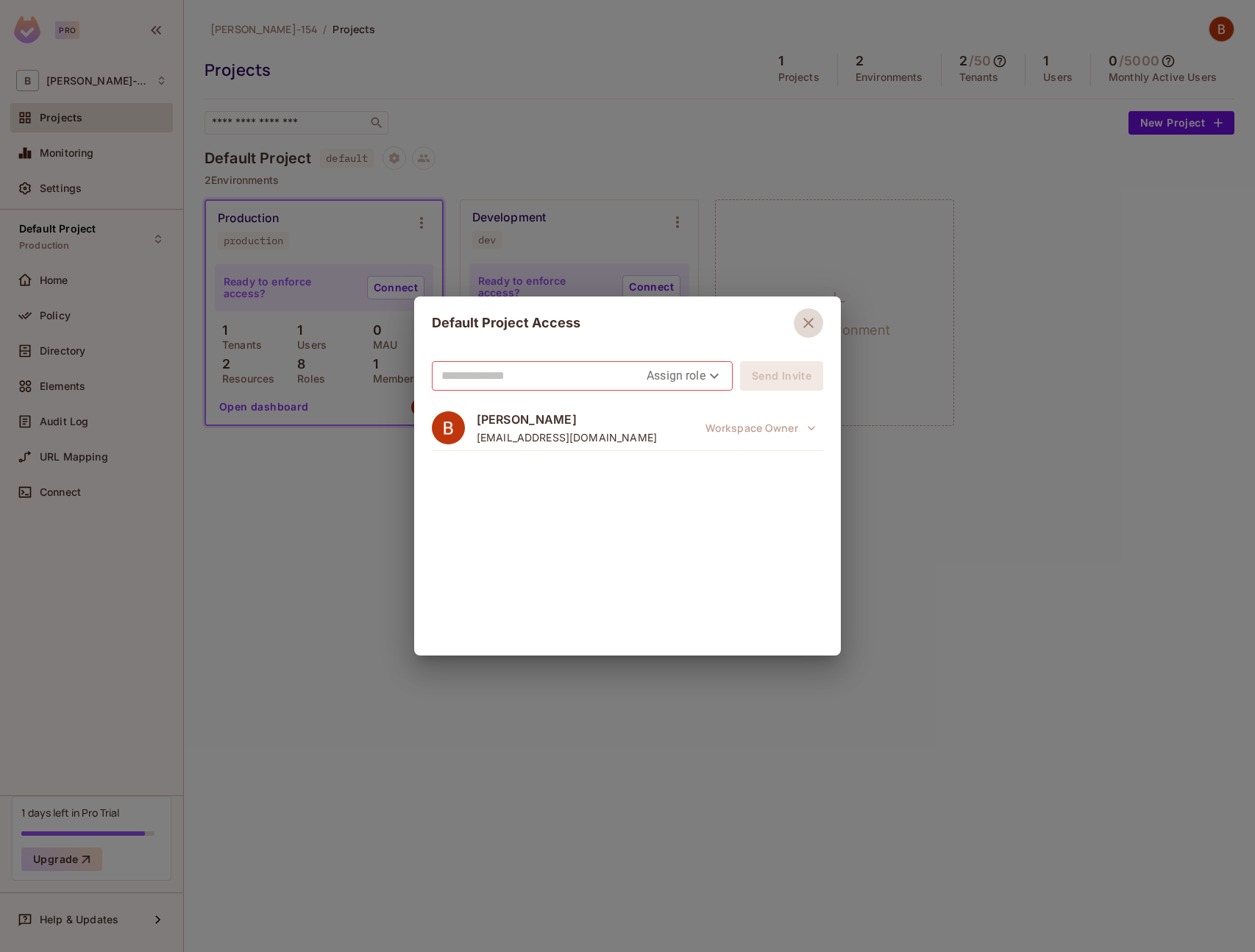
click at [813, 327] on icon "button" at bounding box center [808, 323] width 17 height 17
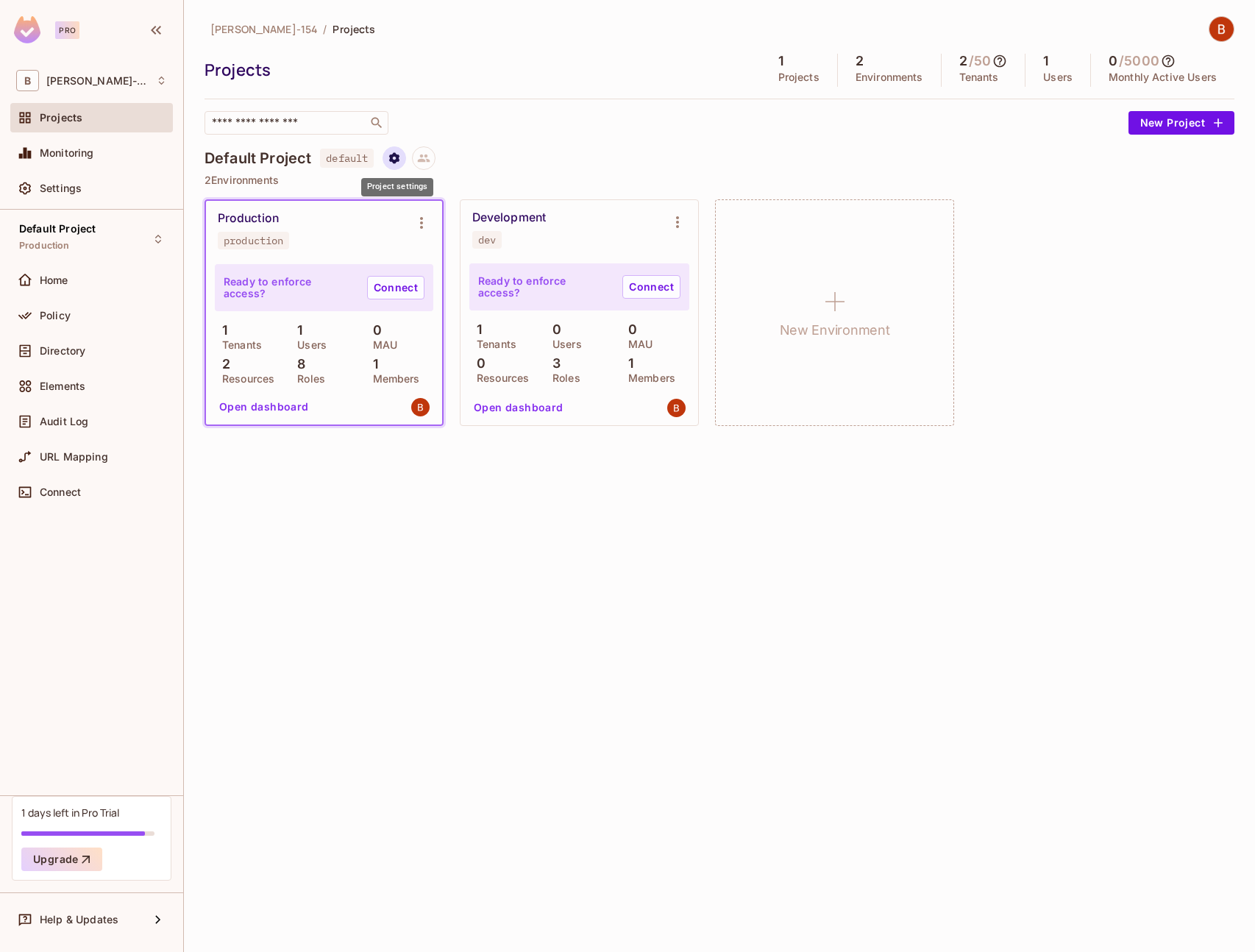
click at [403, 158] on button "Project settings" at bounding box center [395, 159] width 24 height 24
click at [464, 216] on div "Edit Project" at bounding box center [466, 214] width 58 height 15
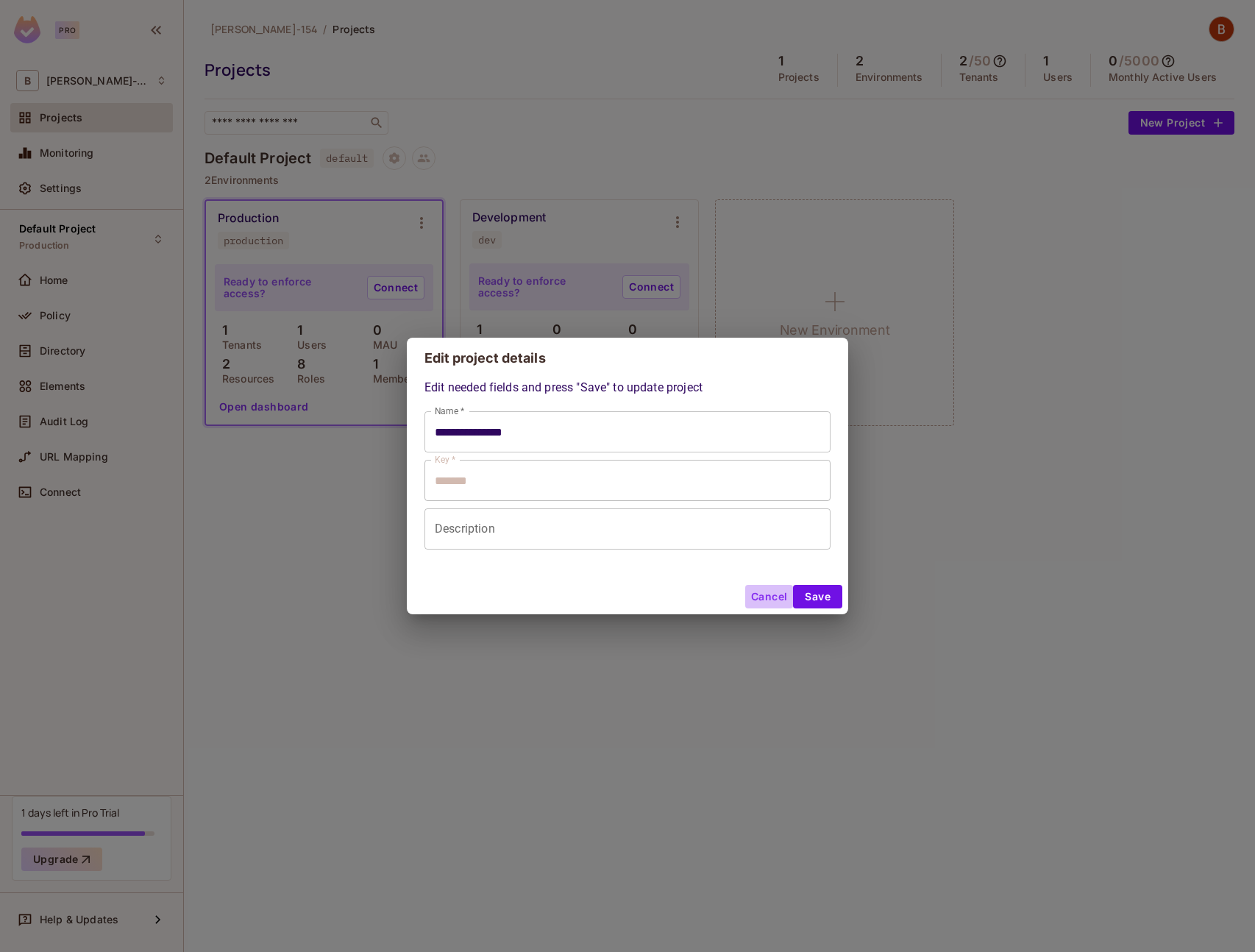
click at [758, 596] on button "Cancel" at bounding box center [769, 597] width 48 height 24
type input "**********"
type input "*******"
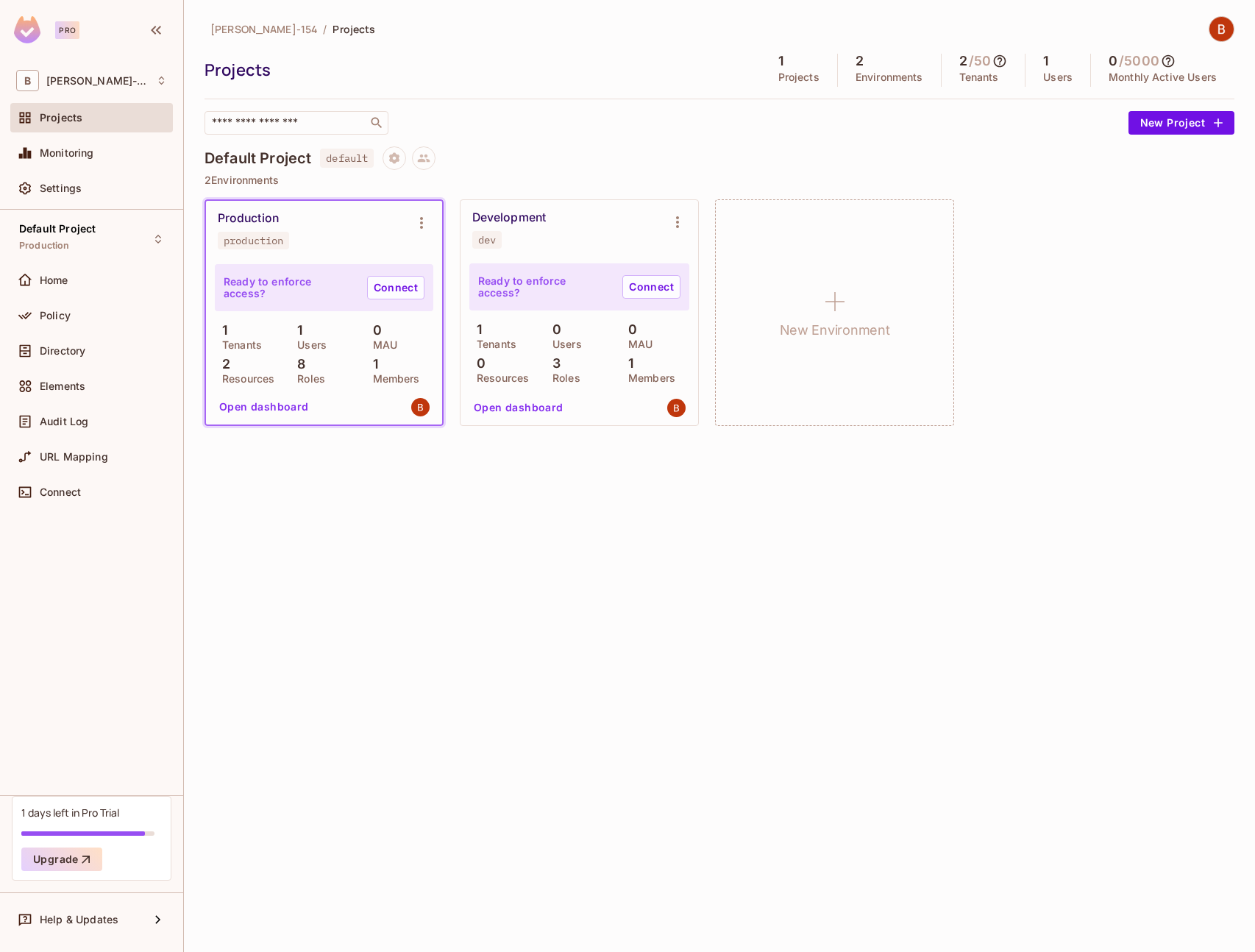
click at [599, 575] on div "[PERSON_NAME]-154 / Projects Projects 1 Projects 2 Environments 2 / 50 Tenants …" at bounding box center [719, 476] width 1071 height 952
